Goal: Task Accomplishment & Management: Complete application form

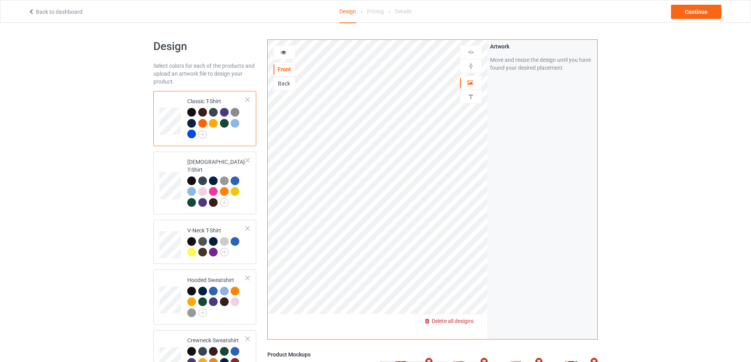
click at [465, 324] on span "Delete all designs" at bounding box center [453, 321] width 42 height 6
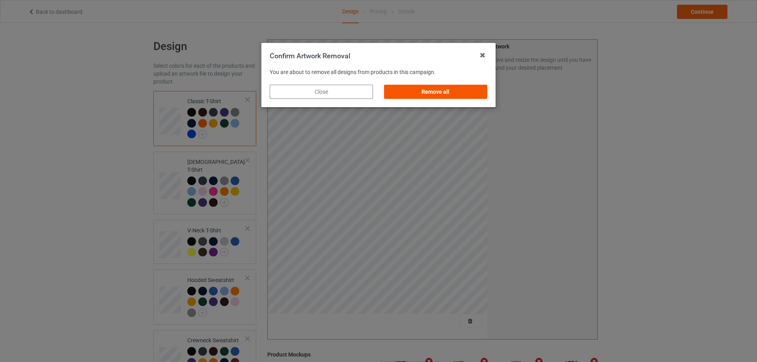
click at [420, 87] on div "Remove all" at bounding box center [435, 92] width 103 height 14
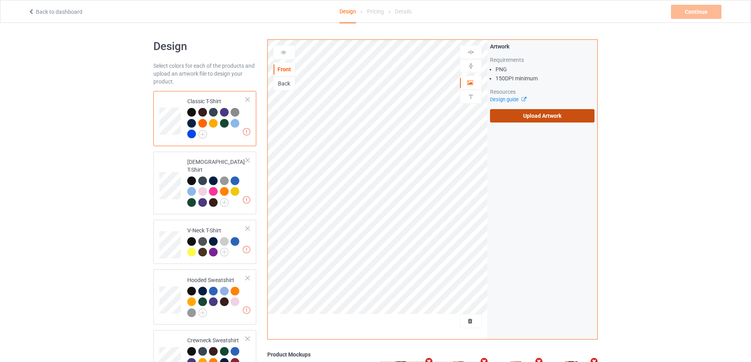
click at [544, 120] on label "Upload Artwork" at bounding box center [542, 115] width 104 height 13
click at [0, 0] on input "Upload Artwork" at bounding box center [0, 0] width 0 height 0
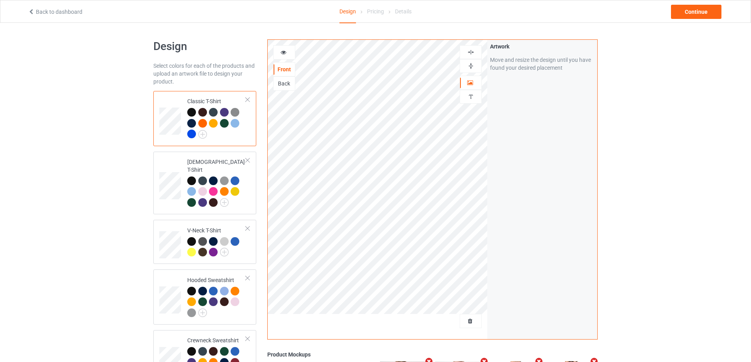
click at [474, 53] on img at bounding box center [470, 51] width 7 height 7
click at [475, 65] on div at bounding box center [470, 65] width 21 height 7
click at [473, 53] on img at bounding box center [470, 51] width 7 height 7
click at [282, 50] on icon at bounding box center [283, 51] width 7 height 6
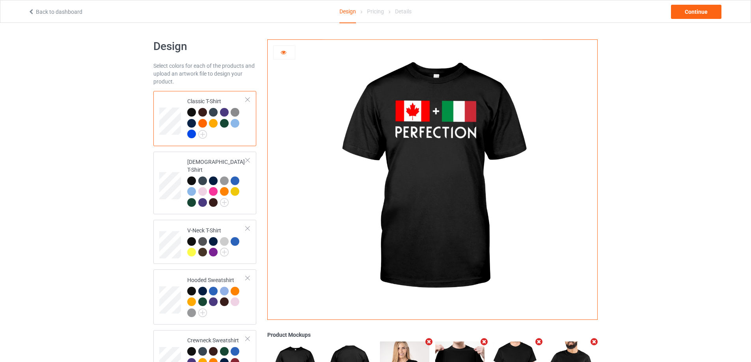
click at [283, 49] on icon at bounding box center [283, 51] width 7 height 6
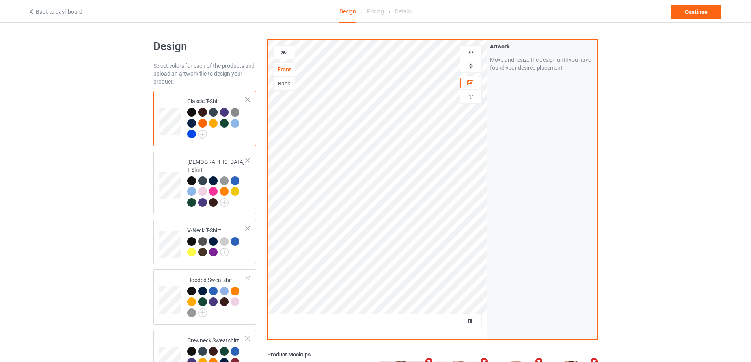
click at [192, 133] on div at bounding box center [191, 134] width 9 height 9
click at [211, 160] on div "[DEMOGRAPHIC_DATA] T-Shirt" at bounding box center [216, 182] width 59 height 48
click at [215, 102] on div "Classic T-Shirt" at bounding box center [216, 117] width 59 height 41
click at [201, 99] on div "Classic T-Shirt" at bounding box center [216, 117] width 59 height 41
click at [707, 17] on div "Continue" at bounding box center [696, 12] width 50 height 14
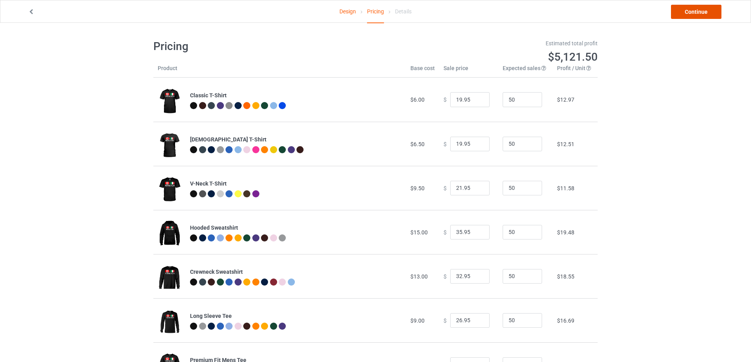
click at [700, 17] on link "Continue" at bounding box center [696, 12] width 50 height 14
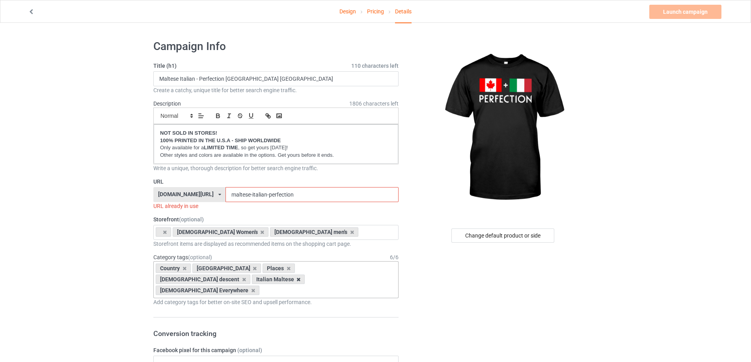
click at [300, 277] on icon at bounding box center [298, 279] width 4 height 5
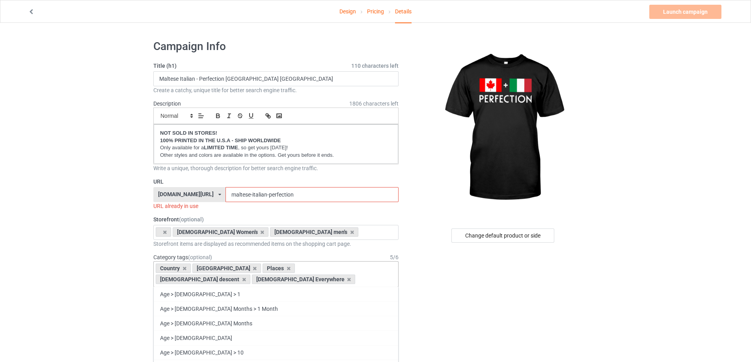
click at [316, 278] on div "Country [GEOGRAPHIC_DATA] Places [DEMOGRAPHIC_DATA] descent [DEMOGRAPHIC_DATA] …" at bounding box center [275, 274] width 245 height 26
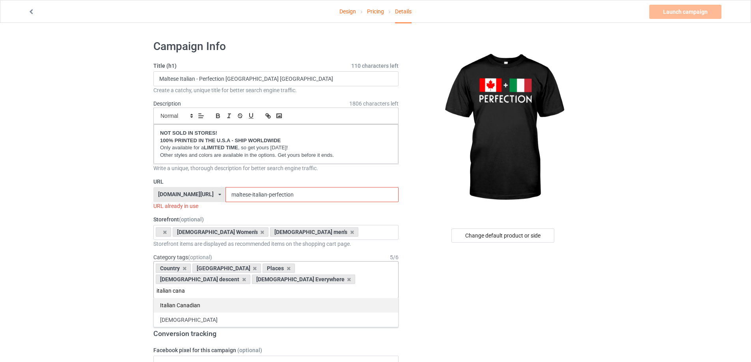
type input "italian cana"
click at [187, 298] on div "Italian Canadian" at bounding box center [276, 305] width 244 height 15
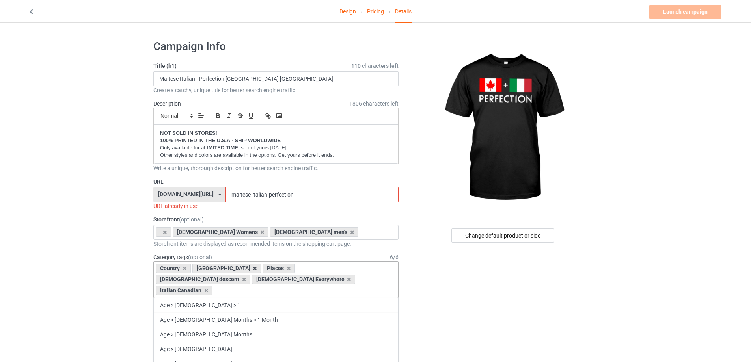
click at [253, 269] on icon at bounding box center [255, 268] width 4 height 5
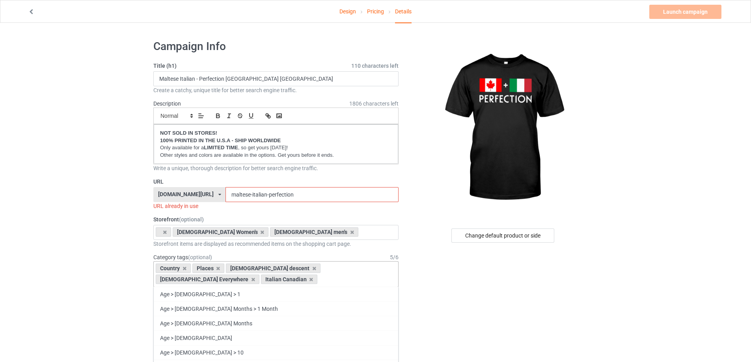
click at [253, 281] on div "Country Places [DEMOGRAPHIC_DATA] descent [DEMOGRAPHIC_DATA] Everywhere Italian…" at bounding box center [275, 274] width 245 height 26
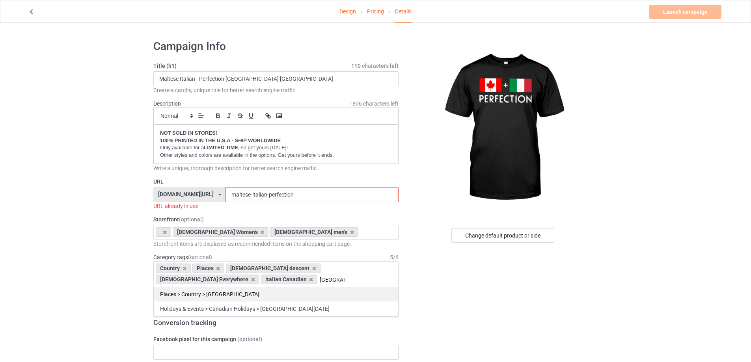
type input "[GEOGRAPHIC_DATA]"
click at [247, 290] on div "Places > Country > [GEOGRAPHIC_DATA]" at bounding box center [276, 294] width 244 height 15
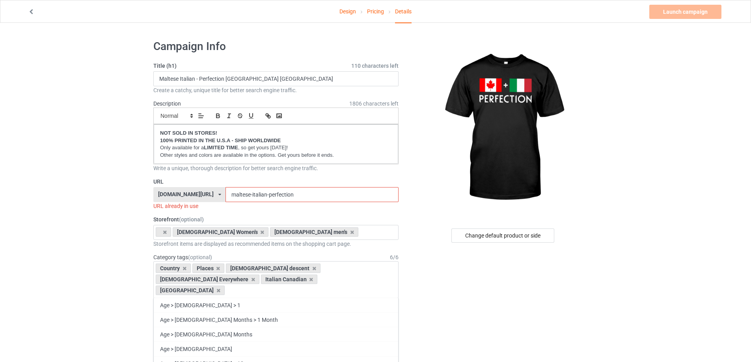
drag, startPoint x: 179, startPoint y: 78, endPoint x: 130, endPoint y: 78, distance: 49.3
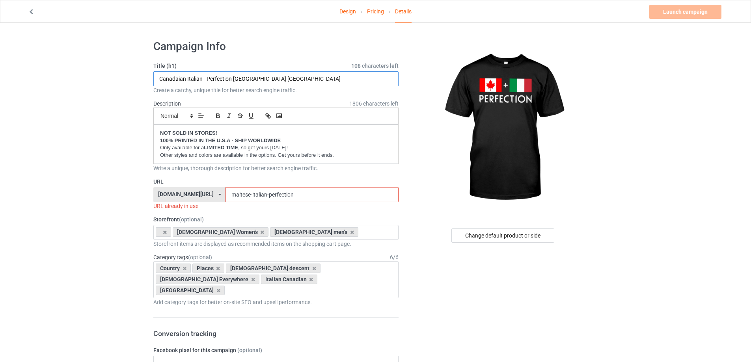
click at [177, 82] on input "Canadaian Italian - Perfection [GEOGRAPHIC_DATA] [GEOGRAPHIC_DATA]" at bounding box center [275, 78] width 245 height 15
click at [169, 80] on input "Canadaian Italian - Perfection [GEOGRAPHIC_DATA] [GEOGRAPHIC_DATA]" at bounding box center [275, 78] width 245 height 15
paste input "[PERSON_NAME]"
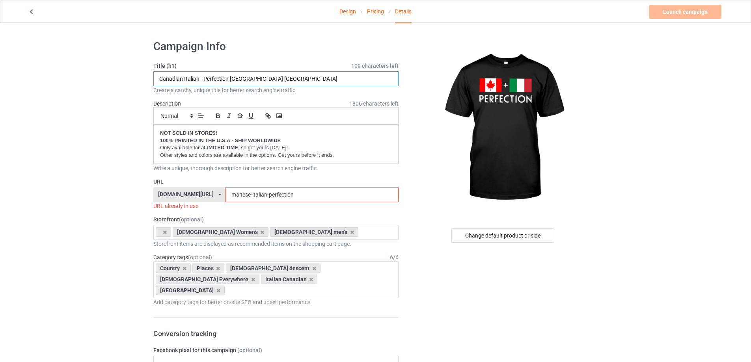
drag, startPoint x: 264, startPoint y: 76, endPoint x: 120, endPoint y: 73, distance: 143.5
paste input "[GEOGRAPHIC_DATA]"
drag, startPoint x: 198, startPoint y: 79, endPoint x: 126, endPoint y: 73, distance: 72.8
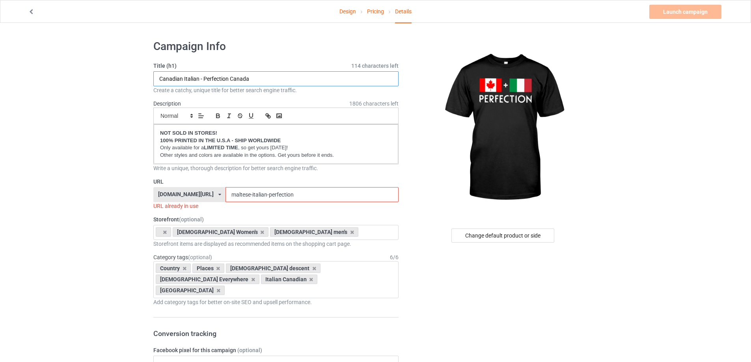
click at [172, 78] on input "Canadian Italian - Perfection Canada" at bounding box center [275, 78] width 245 height 15
type input "Canadian Italian - Perfection Canada"
click at [244, 194] on input "maltese-italian-perfection" at bounding box center [311, 194] width 173 height 15
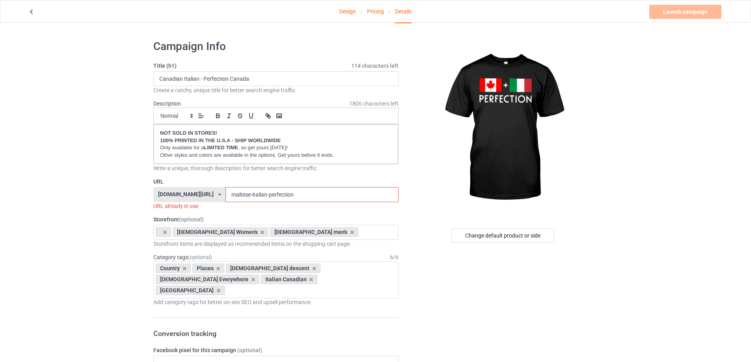
paste input "Canadian"
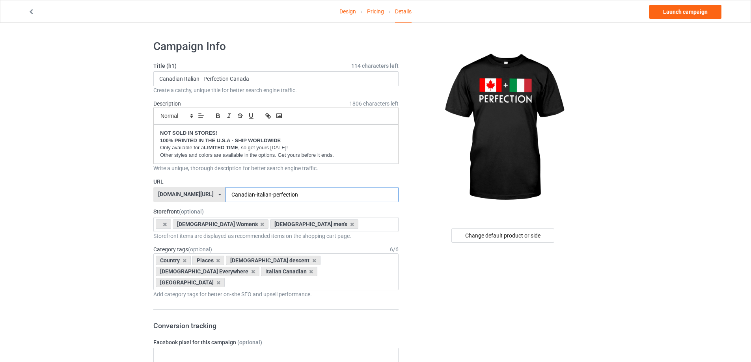
type input "Canadian-italian-perfection"
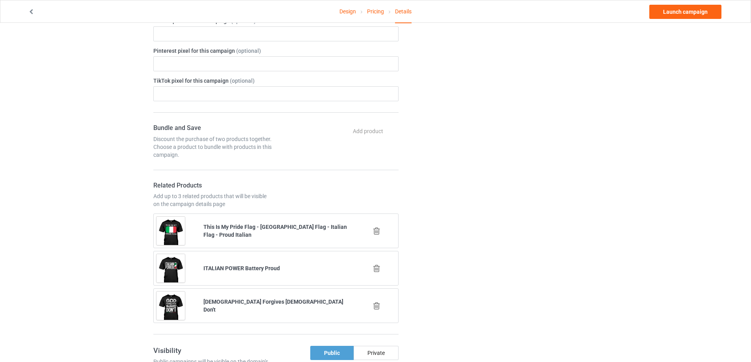
scroll to position [394, 0]
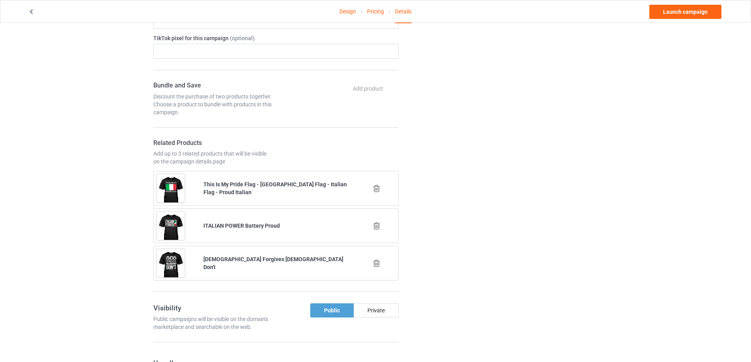
click at [378, 259] on icon at bounding box center [377, 263] width 10 height 8
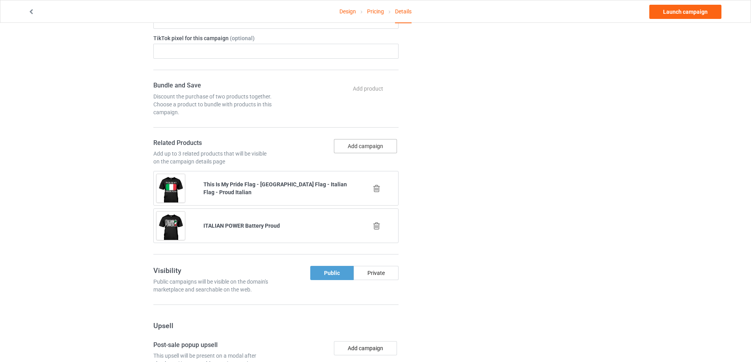
click at [369, 139] on button "Add campaign" at bounding box center [365, 146] width 63 height 14
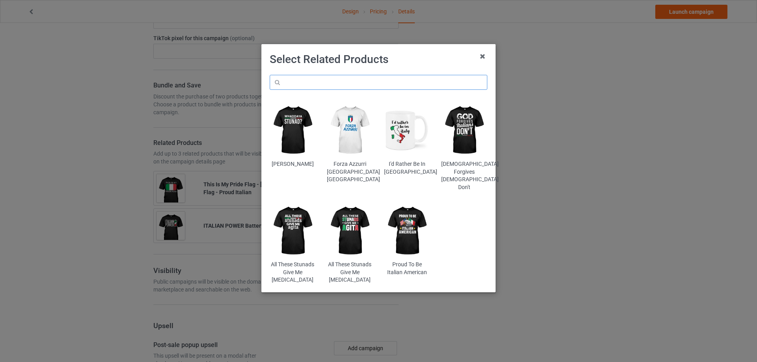
click at [342, 76] on input "text" at bounding box center [379, 82] width 218 height 15
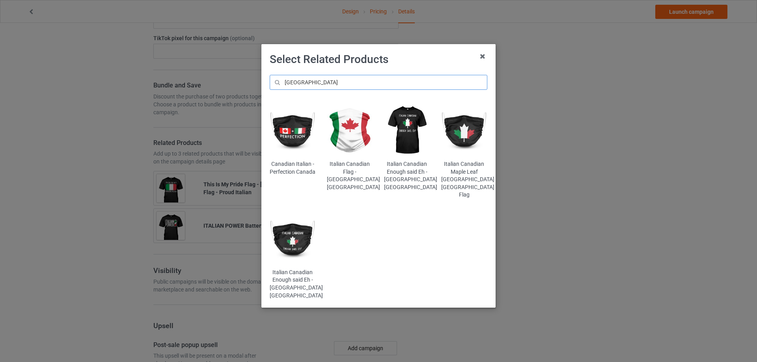
type input "[GEOGRAPHIC_DATA]"
click at [413, 134] on img at bounding box center [407, 131] width 46 height 58
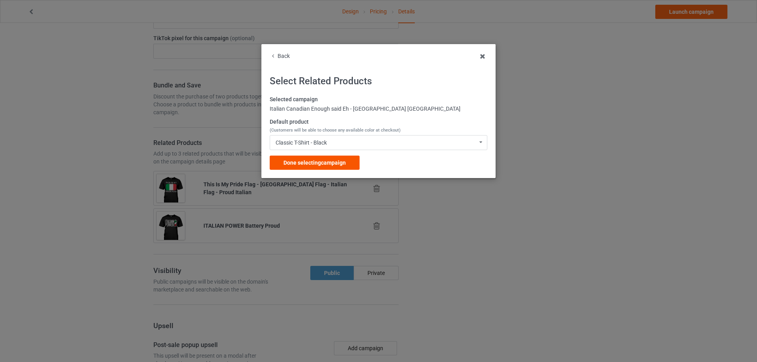
click at [326, 165] on span "Done selecting campaign" at bounding box center [314, 163] width 62 height 6
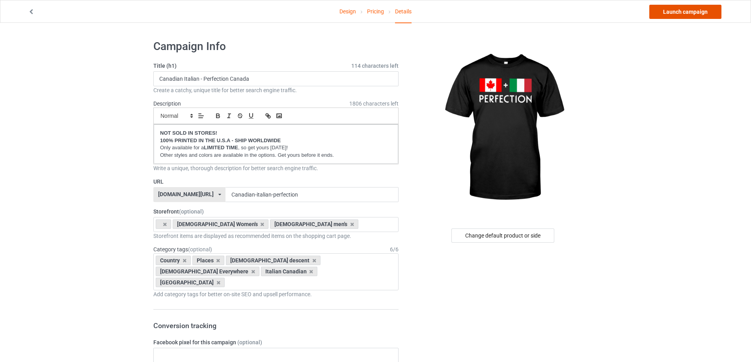
click at [683, 9] on link "Launch campaign" at bounding box center [685, 12] width 72 height 14
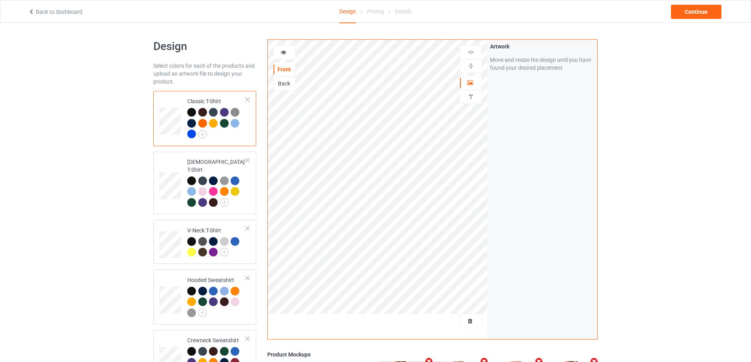
click at [194, 134] on div at bounding box center [191, 134] width 9 height 9
click at [469, 323] on span "Delete all designs" at bounding box center [453, 321] width 42 height 6
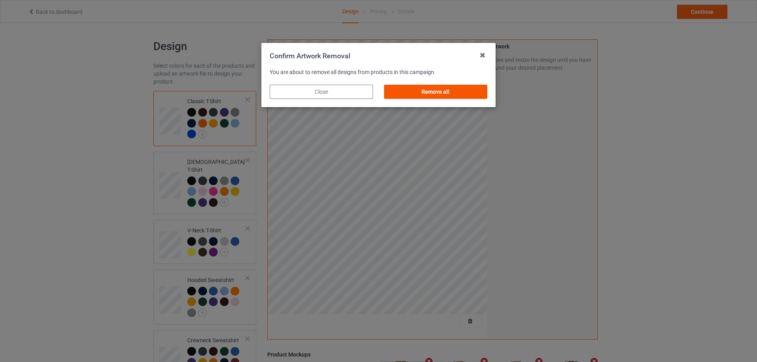
click at [400, 87] on div "Remove all" at bounding box center [435, 92] width 103 height 14
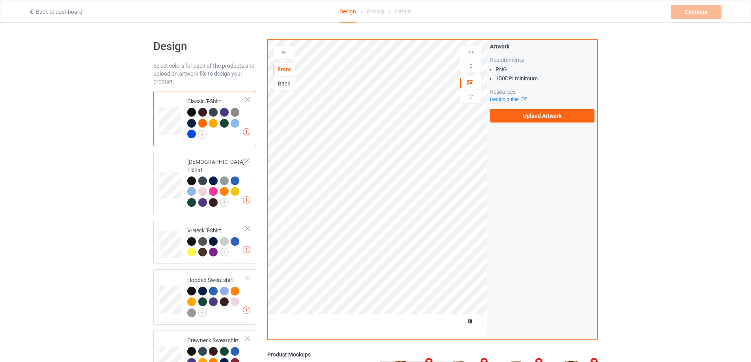
click at [192, 133] on div at bounding box center [191, 134] width 9 height 9
click at [555, 115] on label "Upload Artwork" at bounding box center [542, 115] width 104 height 13
click at [0, 0] on input "Upload Artwork" at bounding box center [0, 0] width 0 height 0
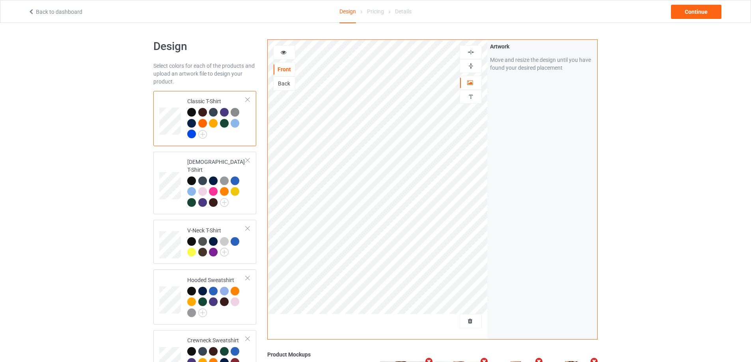
click at [287, 52] on div at bounding box center [284, 52] width 21 height 8
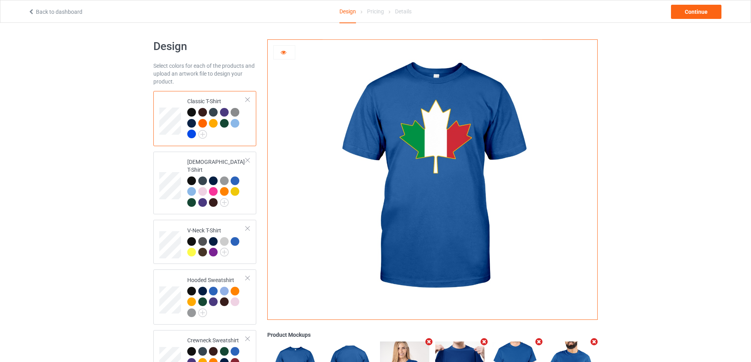
click at [282, 52] on icon at bounding box center [283, 51] width 7 height 6
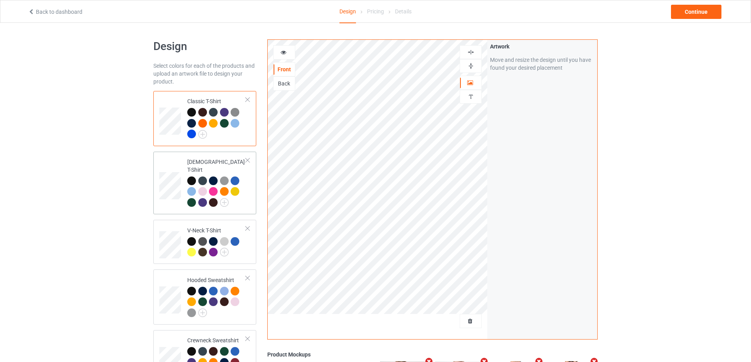
click at [225, 187] on div at bounding box center [224, 191] width 9 height 9
click at [193, 110] on div at bounding box center [191, 112] width 9 height 9
click at [633, 133] on div "Design Select colors for each of the products and upload an artwork file to des…" at bounding box center [375, 291] width 751 height 537
click at [192, 132] on div at bounding box center [191, 134] width 9 height 9
click at [702, 16] on div "Continue" at bounding box center [696, 12] width 50 height 14
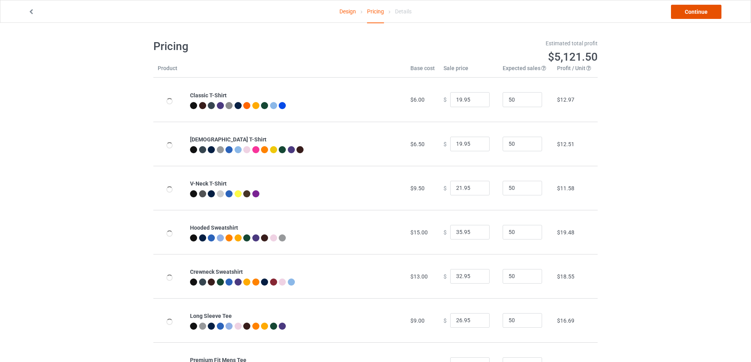
click at [693, 17] on link "Continue" at bounding box center [696, 12] width 50 height 14
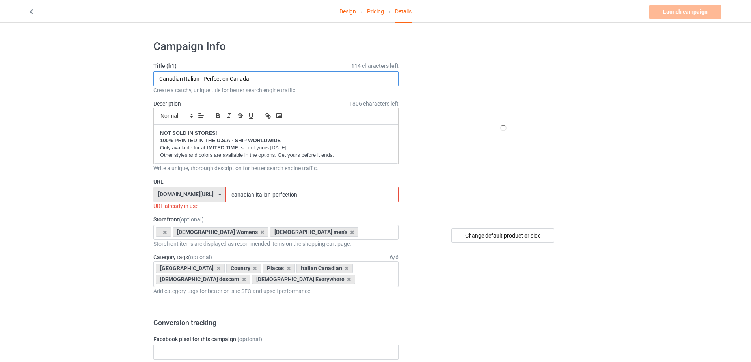
drag, startPoint x: 269, startPoint y: 78, endPoint x: 72, endPoint y: 70, distance: 197.2
paste input "Italian Canadian Maple Leaf [GEOGRAPHIC_DATA] [GEOGRAPHIC_DATA] Flag"
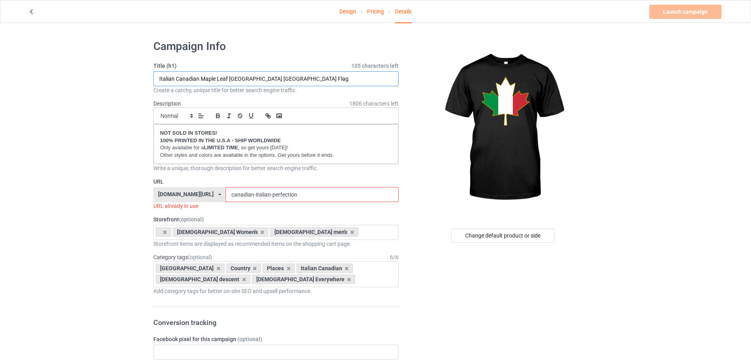
drag, startPoint x: 215, startPoint y: 80, endPoint x: 134, endPoint y: 76, distance: 80.9
type input "Italian Canadian Maple Leaf [GEOGRAPHIC_DATA] [GEOGRAPHIC_DATA] Flag"
drag, startPoint x: 339, startPoint y: 200, endPoint x: 154, endPoint y: 189, distance: 184.8
click at [154, 189] on div "italianseverywhere.com/ italianseverywhere.com/ teechip.com/ 5bd39f98991a1c2109…" at bounding box center [275, 194] width 245 height 15
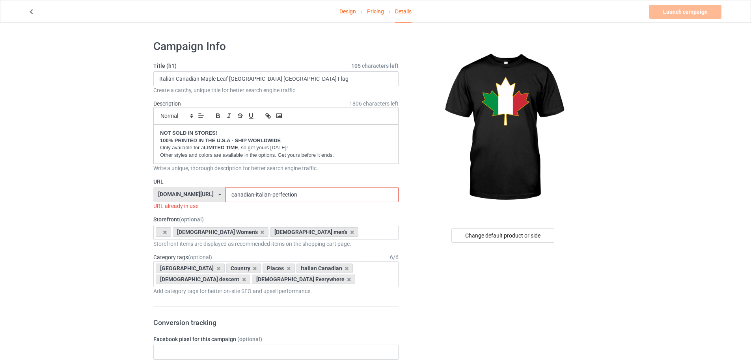
paste input "Italian Canadian Maple"
click at [278, 195] on input "Italian Canadian Maple" at bounding box center [311, 194] width 173 height 15
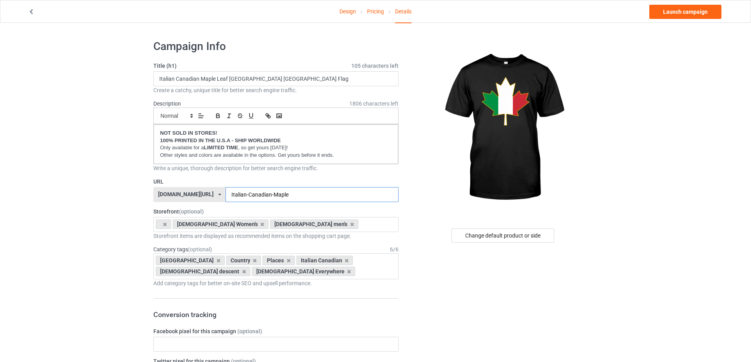
type input "Italian-Canadian-Maple"
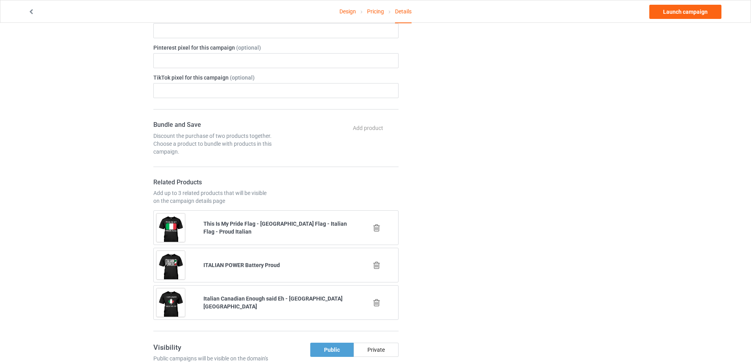
scroll to position [394, 0]
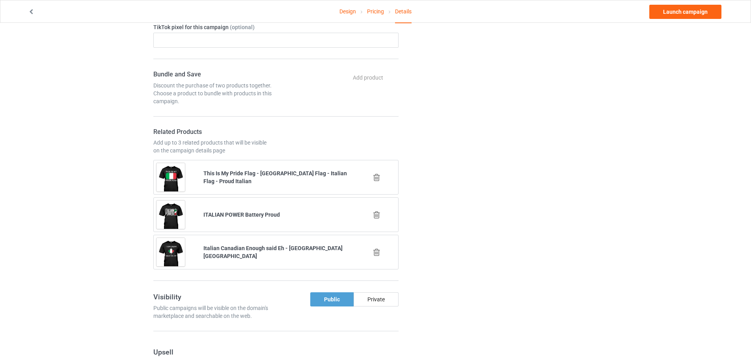
click at [378, 214] on icon at bounding box center [377, 215] width 10 height 8
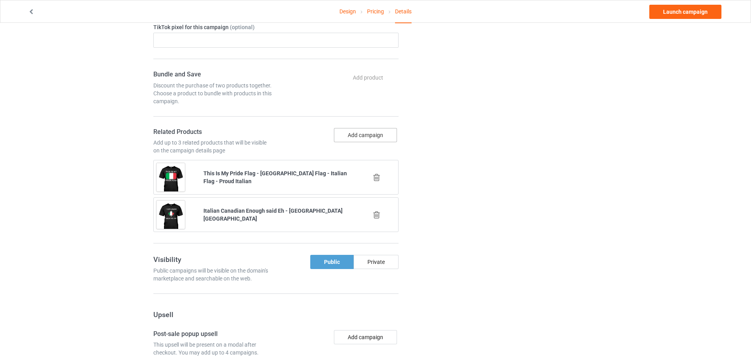
click at [363, 138] on button "Add campaign" at bounding box center [365, 135] width 63 height 14
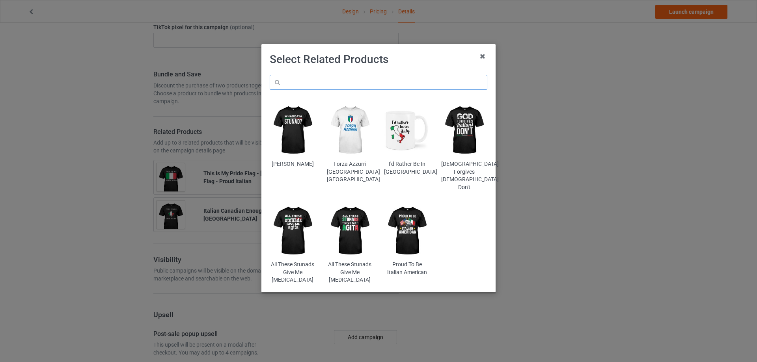
click at [343, 80] on input "text" at bounding box center [379, 82] width 218 height 15
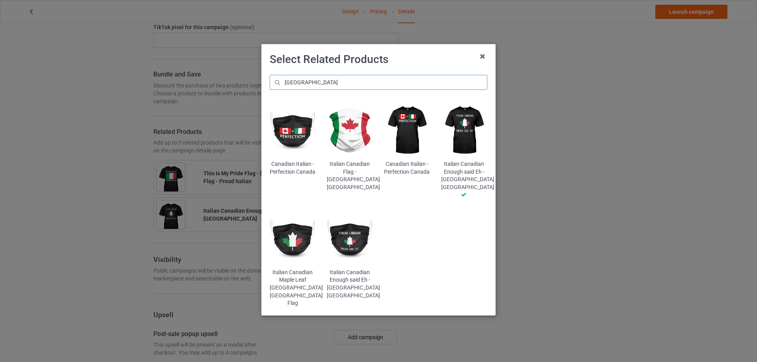
type input "[GEOGRAPHIC_DATA]"
click at [413, 134] on img at bounding box center [407, 131] width 46 height 58
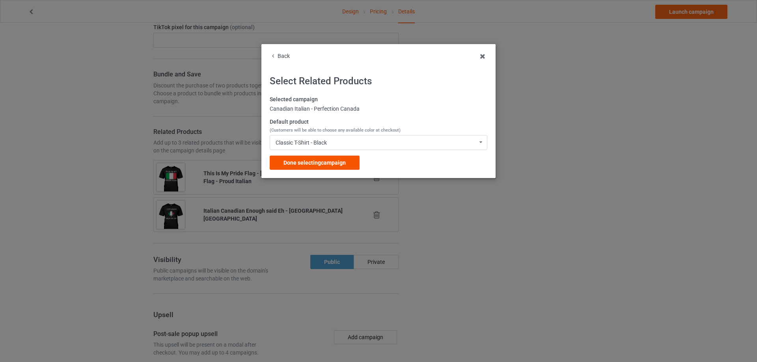
click at [308, 162] on span "Done selecting campaign" at bounding box center [314, 163] width 62 height 6
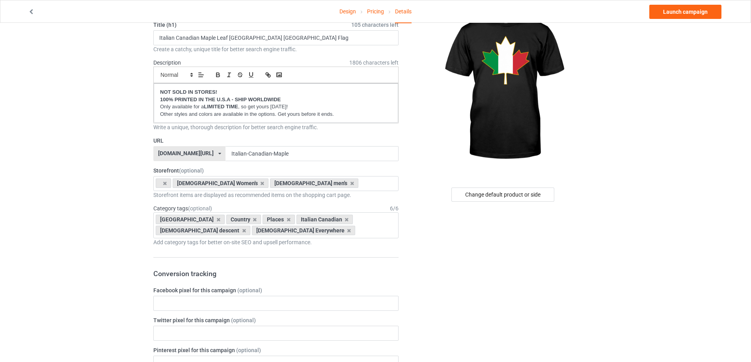
scroll to position [15, 0]
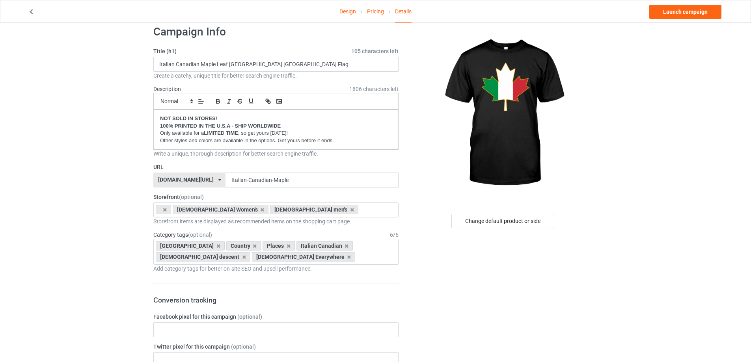
click at [344, 9] on link "Design" at bounding box center [347, 11] width 17 height 22
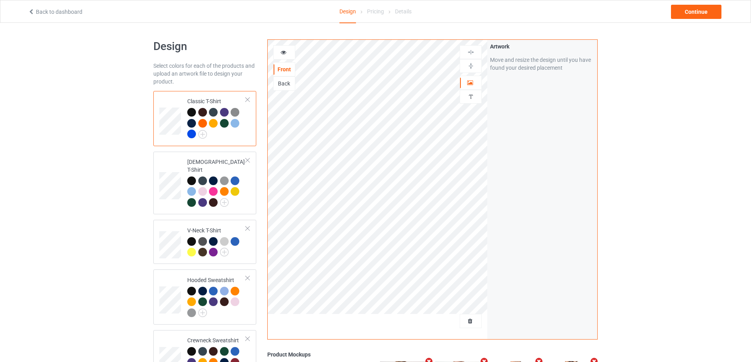
click at [189, 133] on div at bounding box center [191, 134] width 9 height 9
click at [472, 54] on img at bounding box center [470, 51] width 7 height 7
click at [698, 15] on div "Continue" at bounding box center [696, 12] width 50 height 14
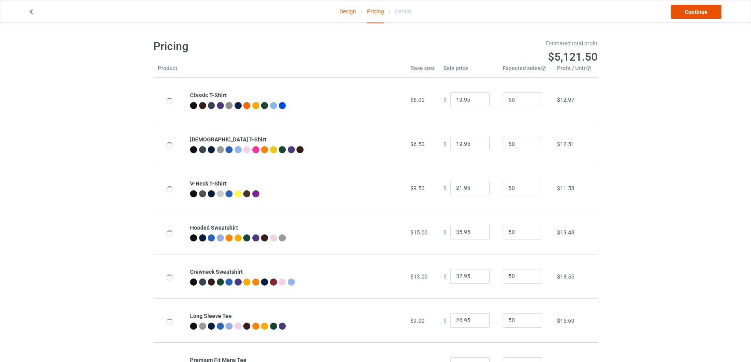
click at [708, 15] on link "Continue" at bounding box center [696, 12] width 50 height 14
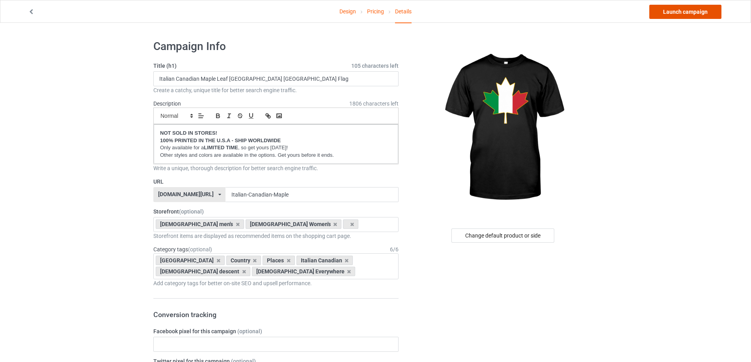
click at [683, 13] on link "Launch campaign" at bounding box center [685, 12] width 72 height 14
